Goal: Information Seeking & Learning: Get advice/opinions

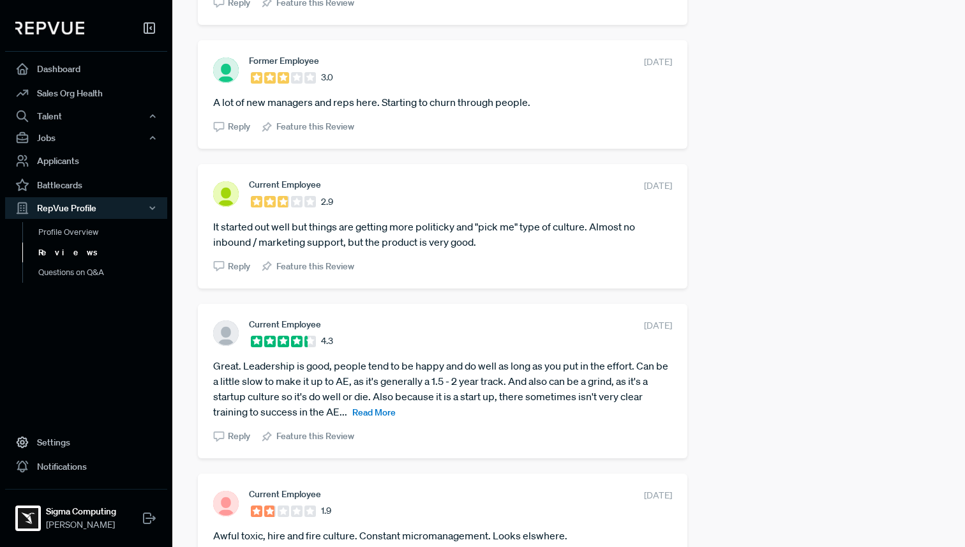
scroll to position [655, 0]
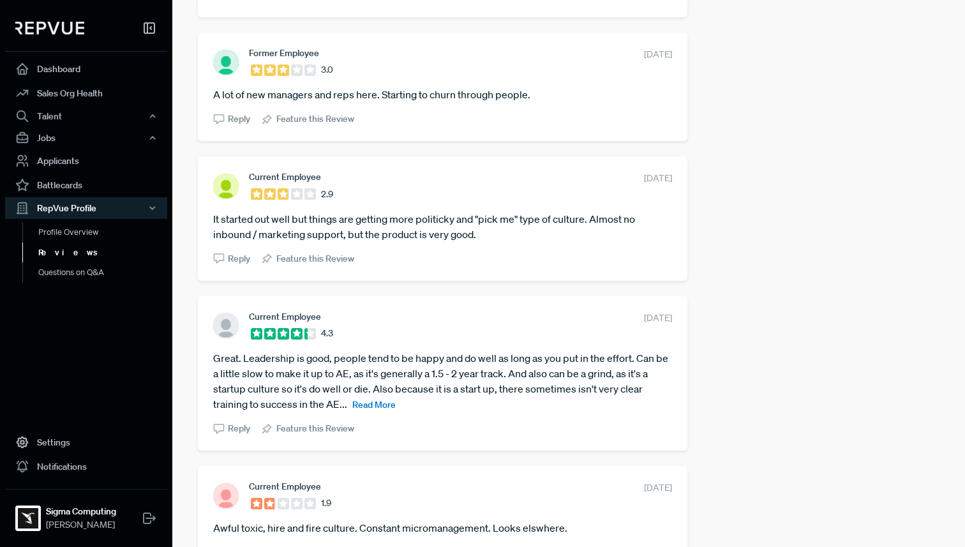
click at [371, 408] on span "Read More" at bounding box center [373, 404] width 43 height 11
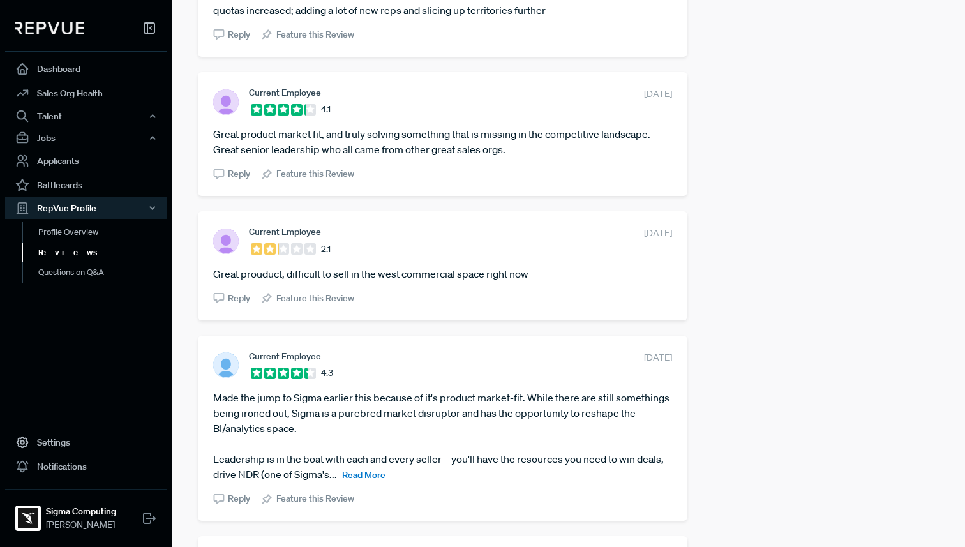
scroll to position [2023, 0]
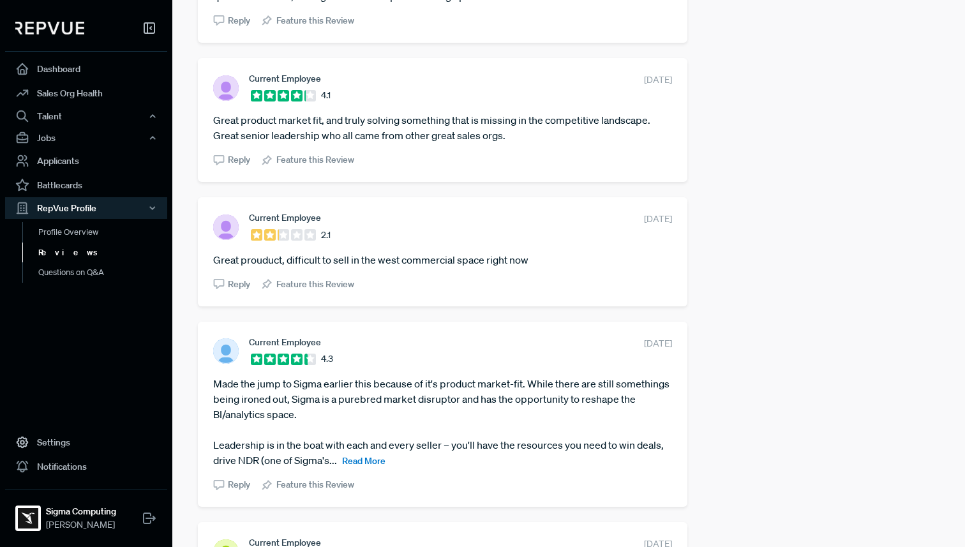
click at [357, 466] on span "Read More" at bounding box center [363, 460] width 43 height 11
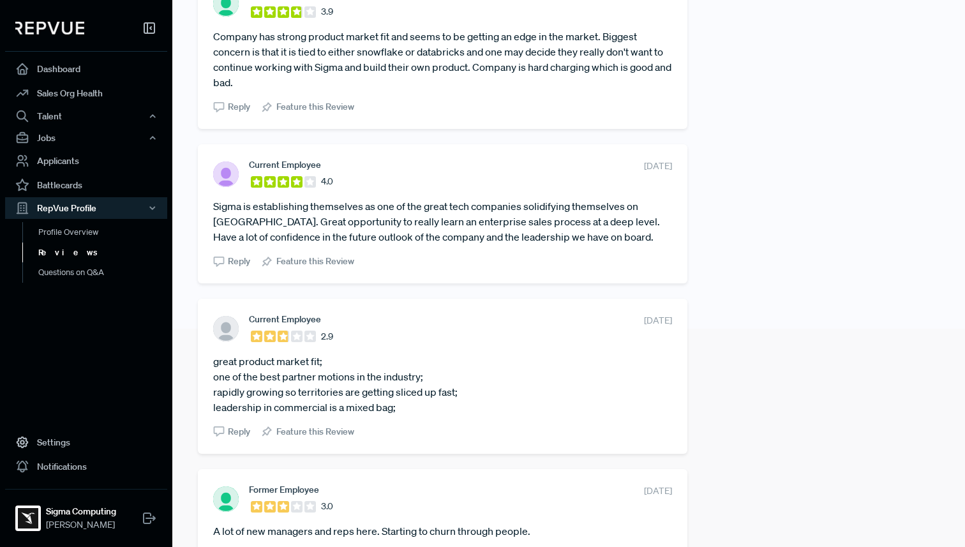
scroll to position [0, 0]
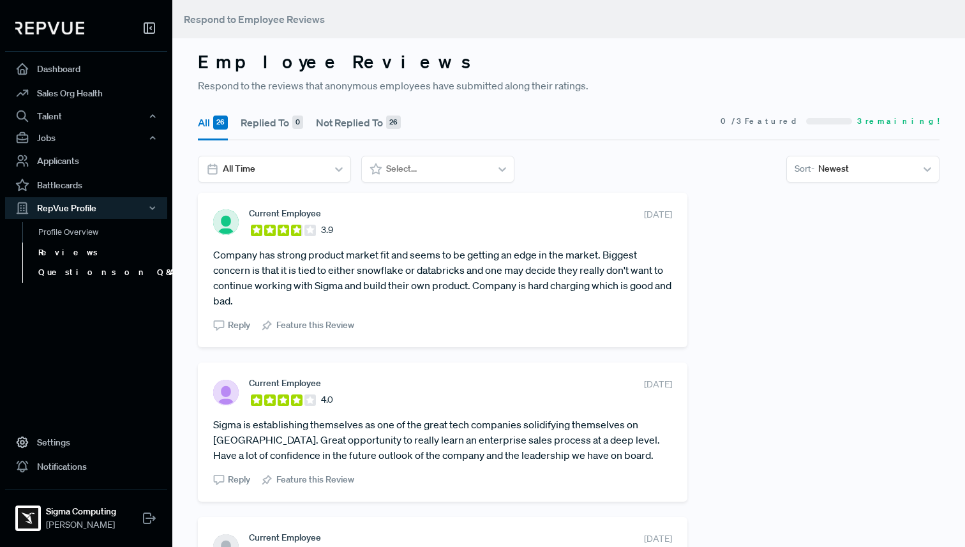
click at [78, 271] on link "Questions on Q&A" at bounding box center [103, 272] width 162 height 20
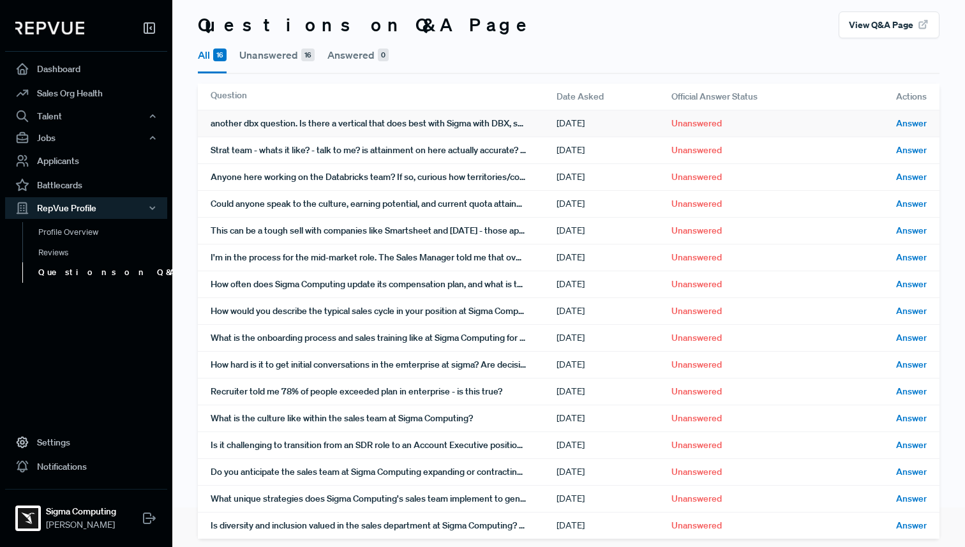
scroll to position [52, 0]
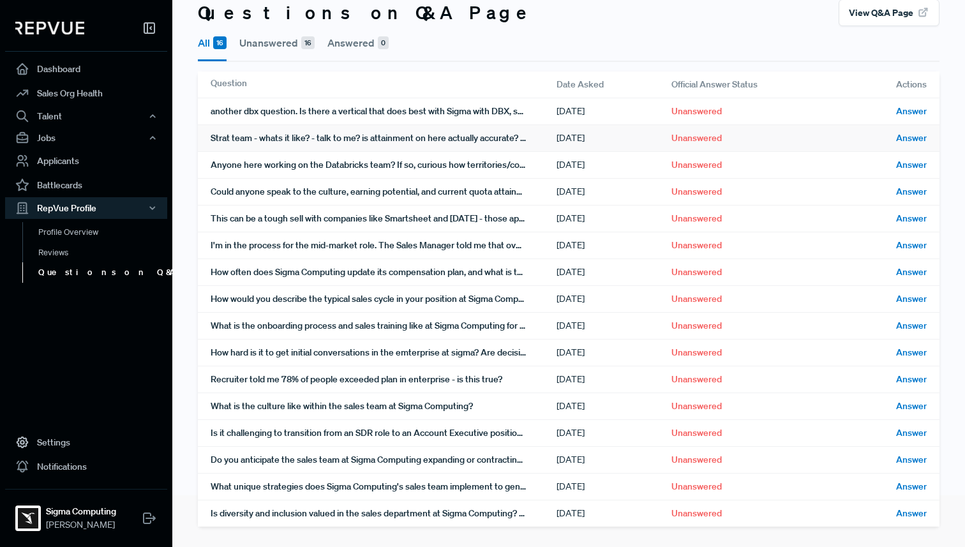
click at [262, 143] on div "Strat team - whats it like? - talk to me? is attainment on here actually accura…" at bounding box center [384, 138] width 346 height 26
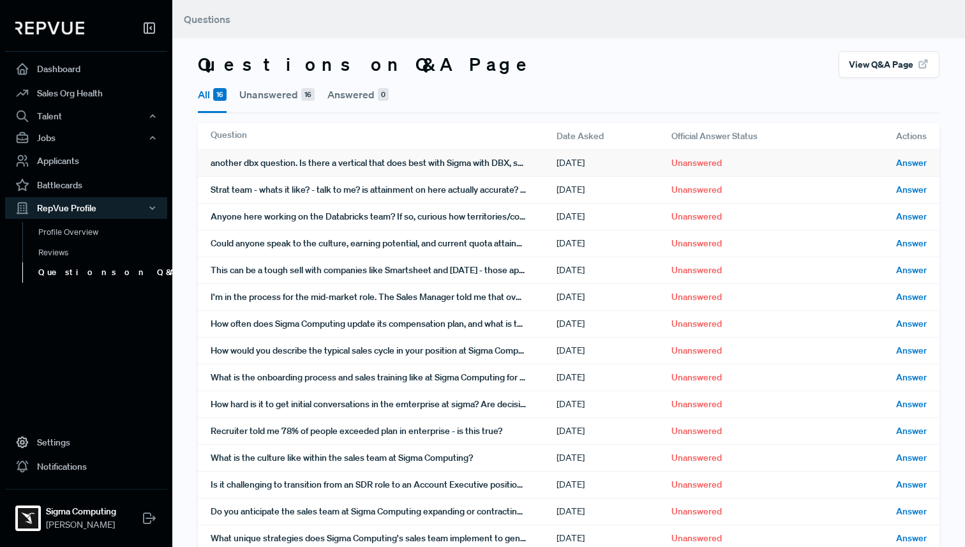
click at [304, 162] on div "another dbx question. Is there a vertical that does best with Sigma with DBX, s…" at bounding box center [384, 163] width 346 height 26
click at [370, 193] on div "Strat team - whats it like? - talk to me? is attainment on here actually accura…" at bounding box center [384, 190] width 346 height 26
click at [366, 213] on div "Anyone here working on the Databricks team? If so, curious how territories/comp…" at bounding box center [384, 217] width 346 height 26
click at [346, 239] on div "Could anyone speak to the culture, earning potential, and current quota attainm…" at bounding box center [384, 243] width 346 height 26
click at [400, 300] on div "I'm in the process for the mid-market role. The Sales Manager told me that over…" at bounding box center [384, 297] width 346 height 26
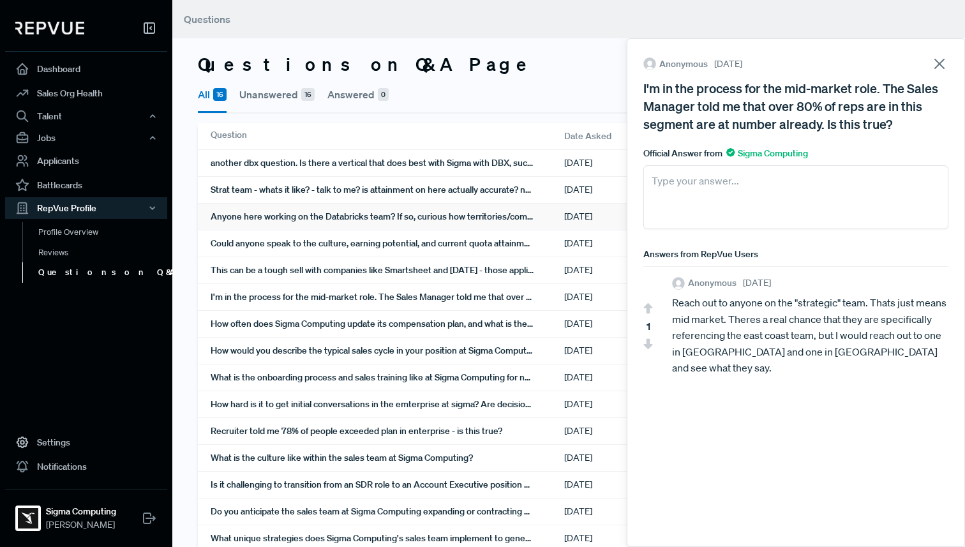
click at [431, 226] on div "Anyone here working on the Databricks team? If so, curious how territories/comp…" at bounding box center [388, 217] width 354 height 26
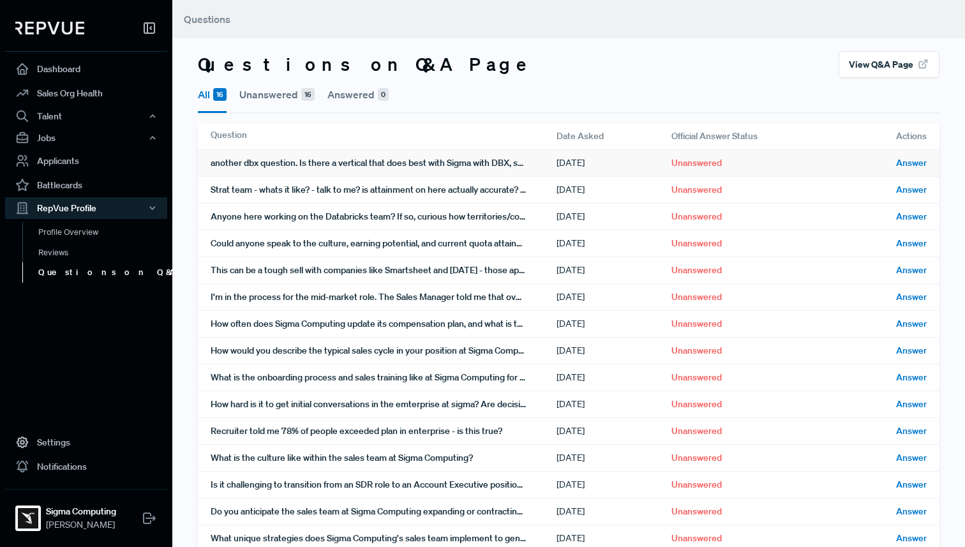
click at [428, 168] on div "another dbx question. Is there a vertical that does best with Sigma with DBX, s…" at bounding box center [384, 163] width 346 height 26
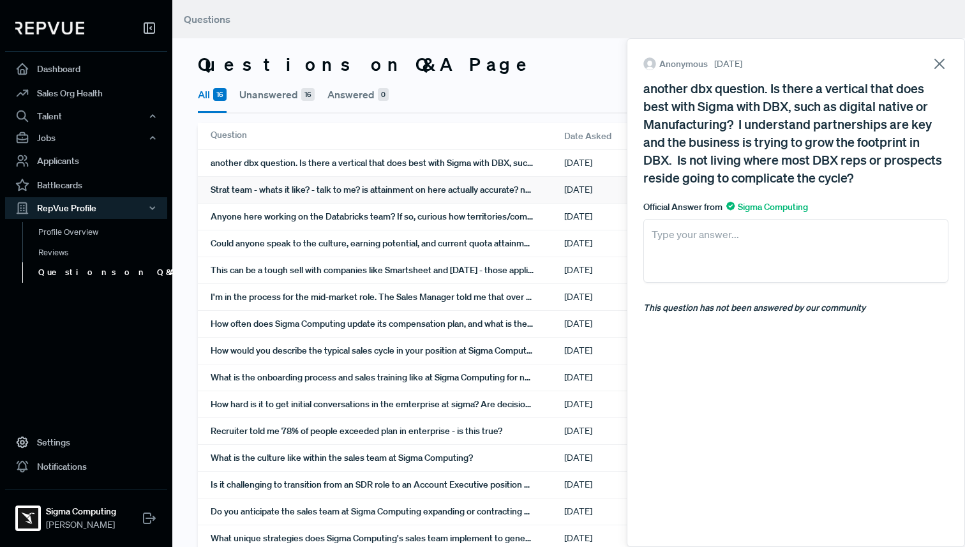
click at [428, 183] on div "Strat team - whats it like? - talk to me? is attainment on here actually accura…" at bounding box center [388, 190] width 354 height 26
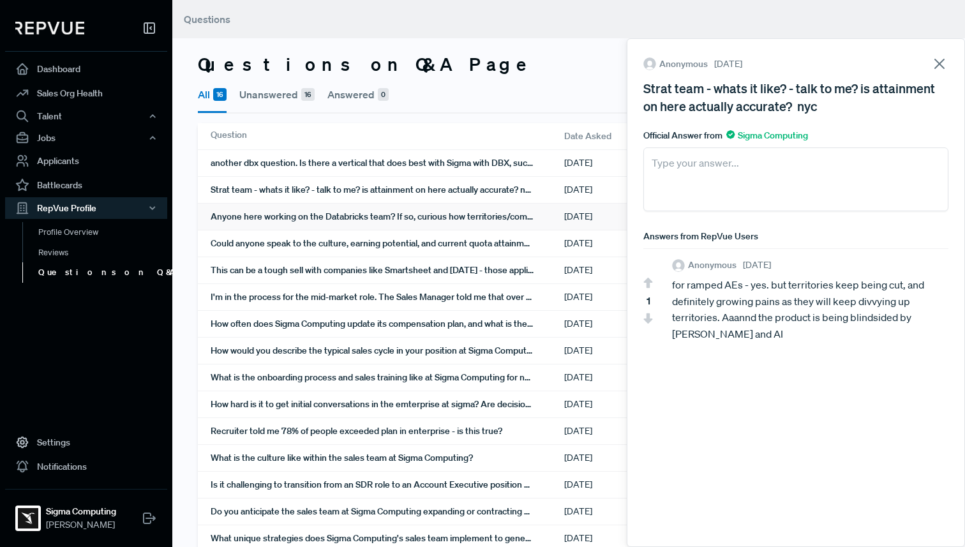
click at [414, 205] on div "Anyone here working on the Databricks team? If so, curious how territories/comp…" at bounding box center [388, 217] width 354 height 26
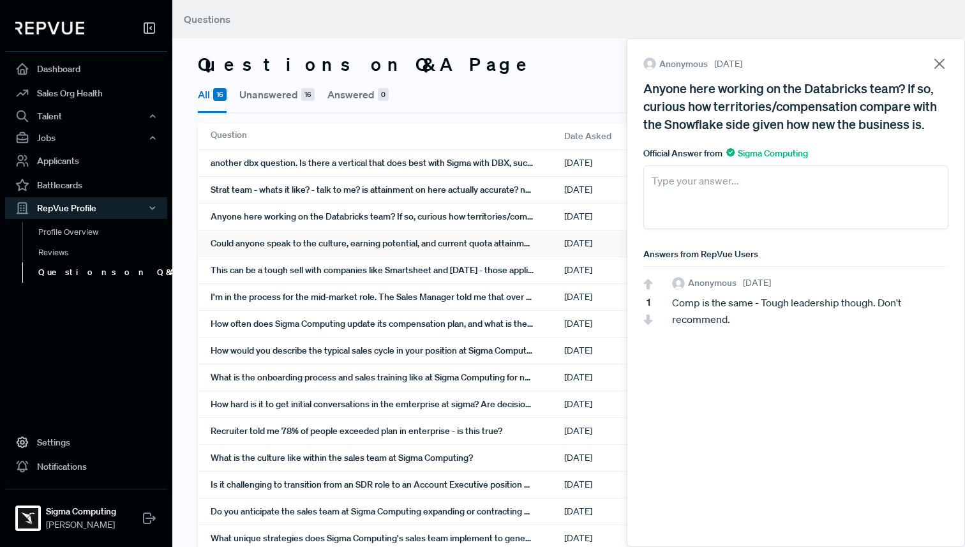
click at [409, 230] on div "Could anyone speak to the culture, earning potential, and current quota attainm…" at bounding box center [572, 243] width 749 height 27
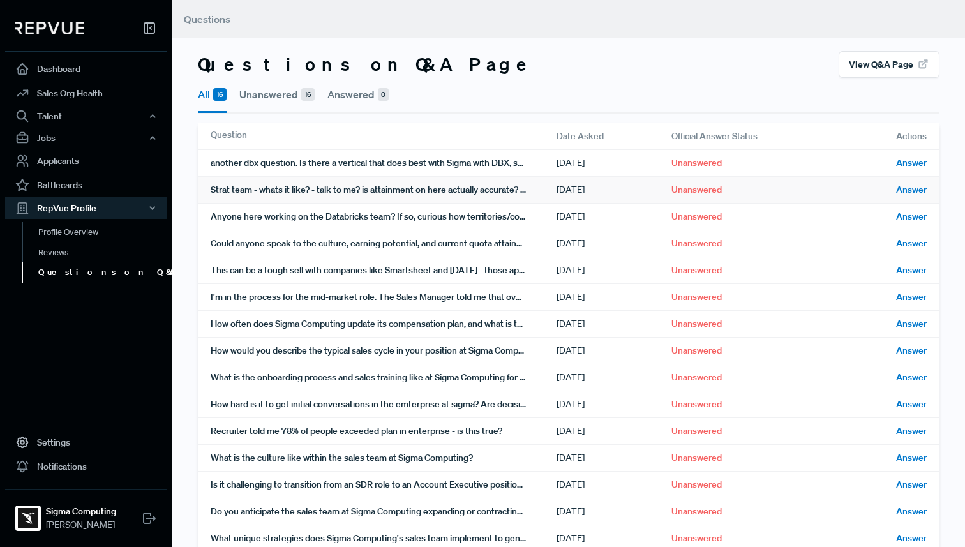
click at [415, 188] on div "Strat team - whats it like? - talk to me? is attainment on here actually accura…" at bounding box center [384, 190] width 346 height 26
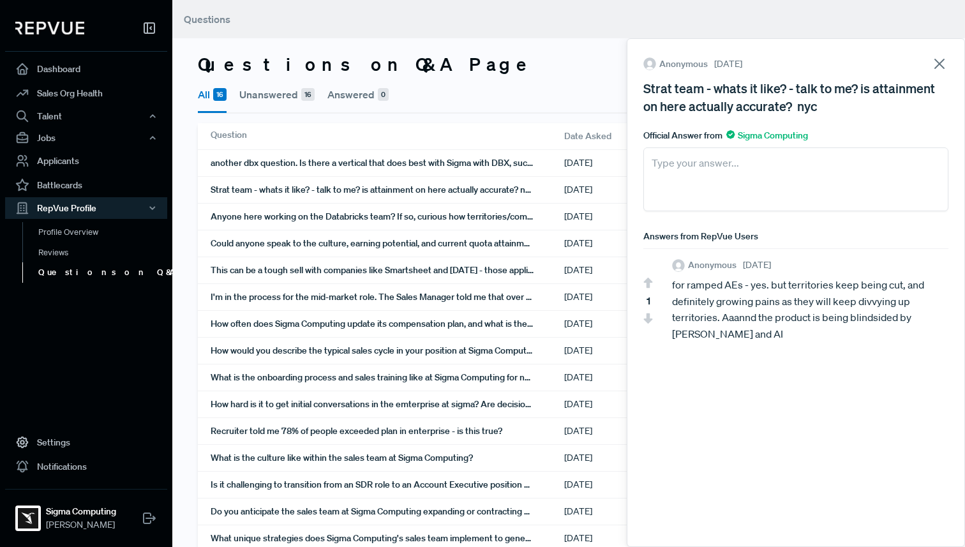
click at [650, 318] on use at bounding box center [648, 318] width 9 height 10
click at [645, 321] on icon at bounding box center [648, 318] width 10 height 11
click at [380, 220] on div "Anyone here working on the Databricks team? If so, curious how territories/comp…" at bounding box center [388, 217] width 354 height 26
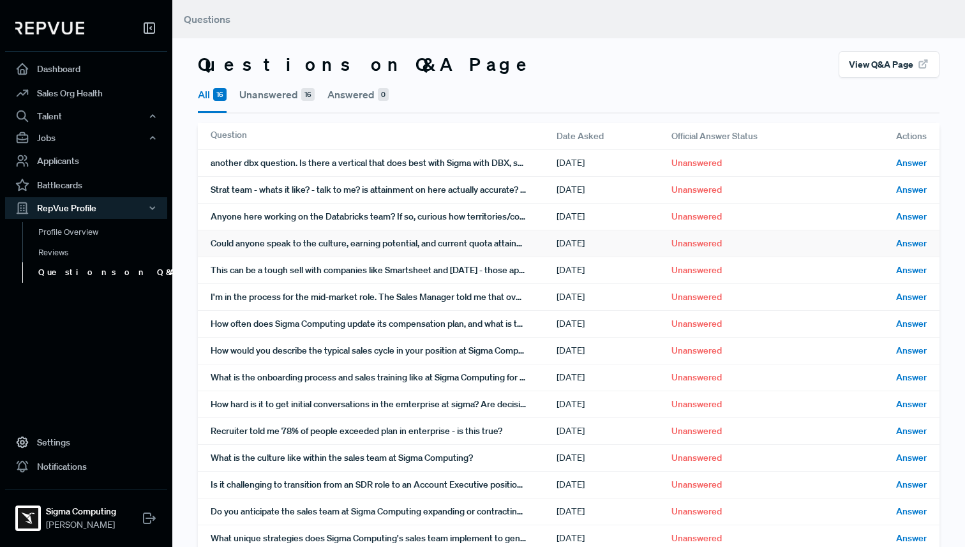
click at [374, 240] on div "Could anyone speak to the culture, earning potential, and current quota attainm…" at bounding box center [384, 243] width 346 height 26
click at [461, 294] on div "I'm in the process for the mid-market role. The Sales Manager told me that over…" at bounding box center [384, 297] width 346 height 26
